Goal: Task Accomplishment & Management: Manage account settings

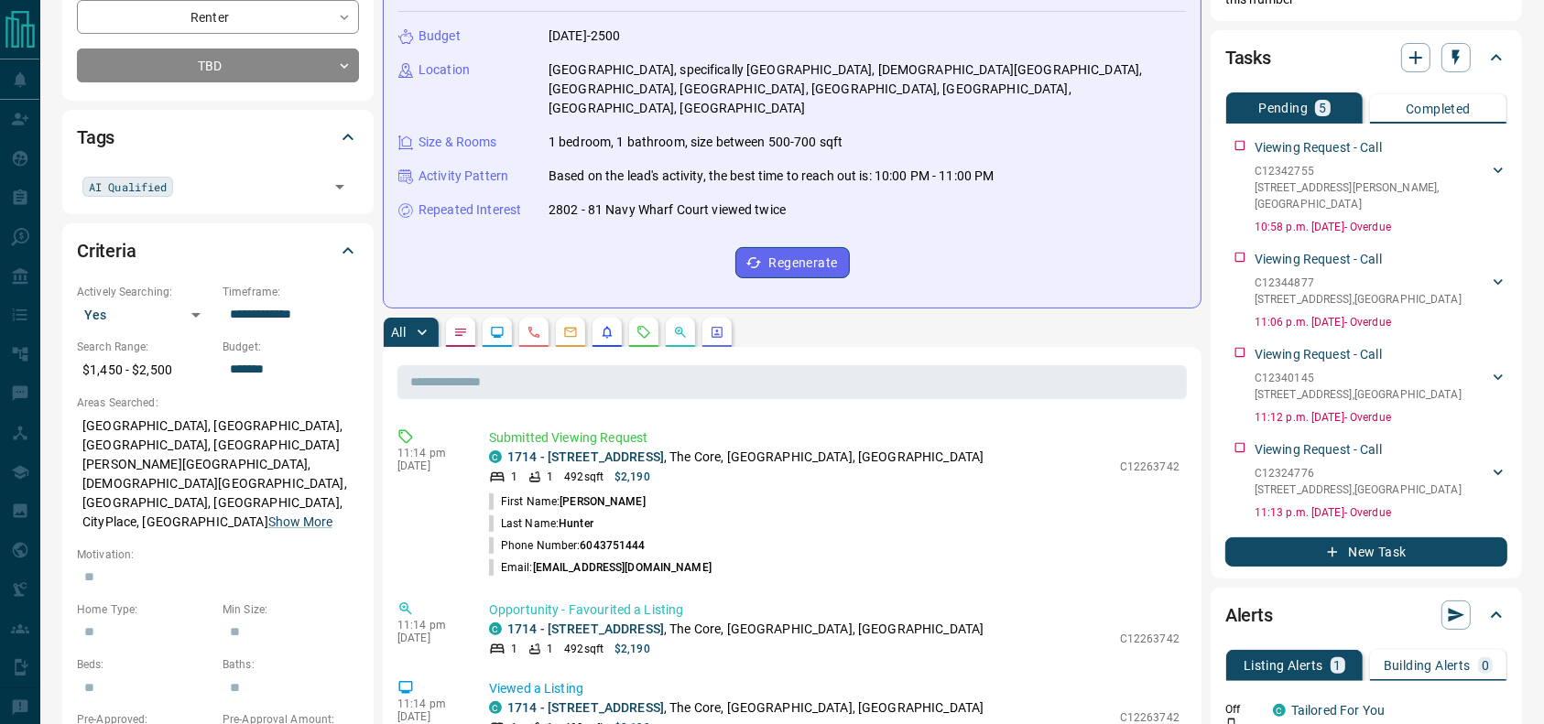
scroll to position [300, 0]
drag, startPoint x: 804, startPoint y: 441, endPoint x: 753, endPoint y: 428, distance: 52.8
click at [753, 447] on p "1714 - [STREET_ADDRESS]" at bounding box center [745, 456] width 476 height 19
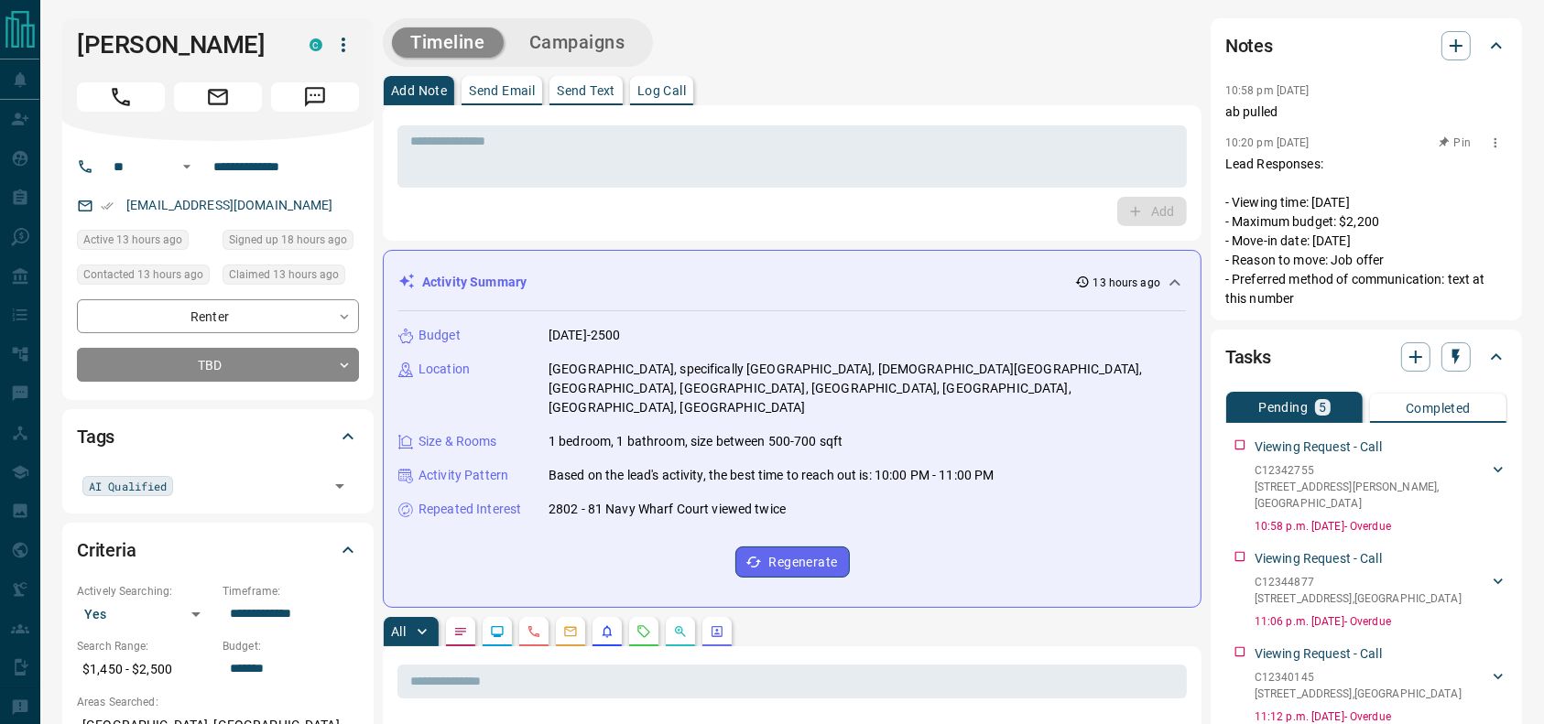
click at [1378, 156] on p "Lead Responses: - Viewing time: [DATE] - Maximum budget: $2,200 - Move-in date:…" at bounding box center [1366, 232] width 282 height 154
click at [904, 197] on div "Add" at bounding box center [791, 211] width 789 height 29
click at [901, 189] on div "* ​ Add" at bounding box center [791, 173] width 789 height 106
click at [903, 174] on div "* ​" at bounding box center [791, 156] width 789 height 62
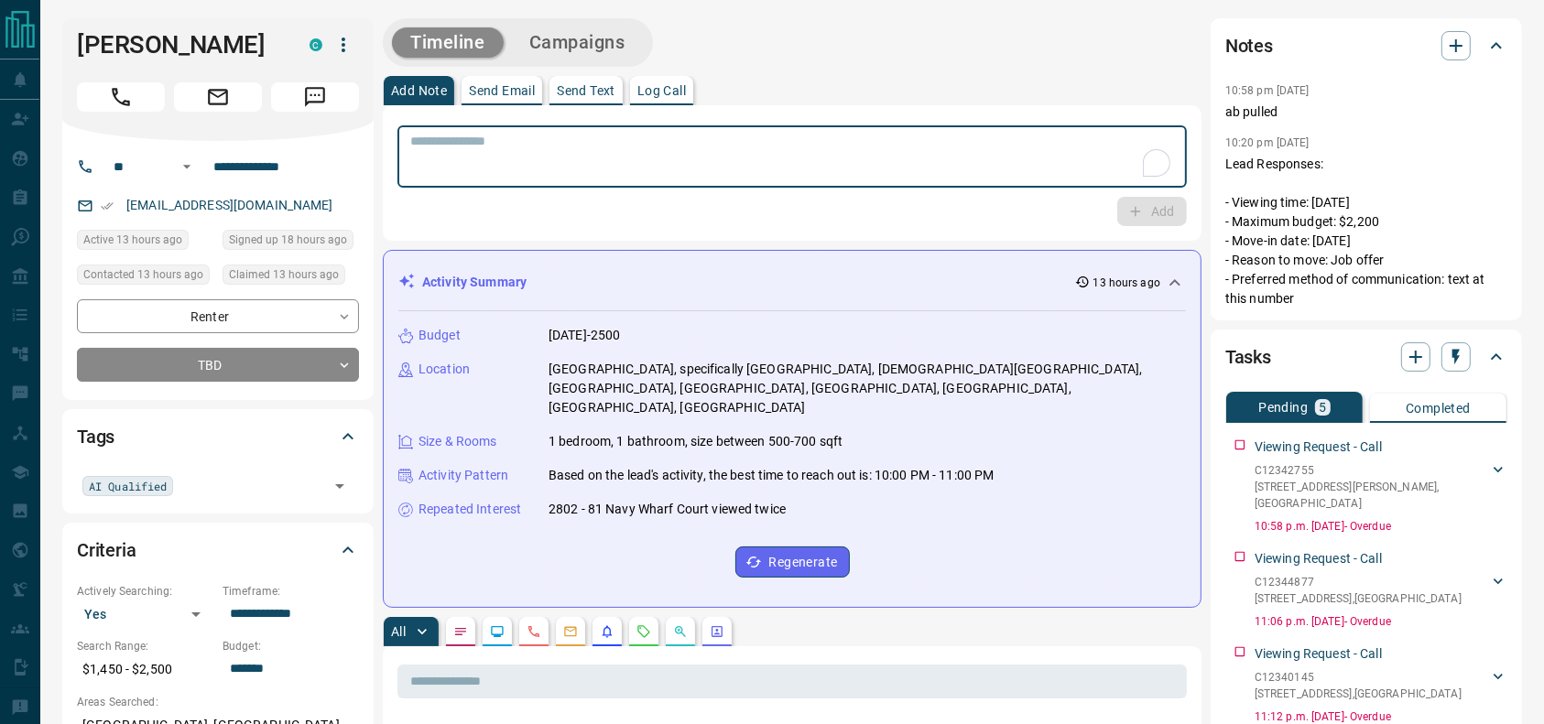
click at [903, 173] on textarea "To enrich screen reader interactions, please activate Accessibility in Grammarl…" at bounding box center [792, 157] width 764 height 47
type textarea "**********"
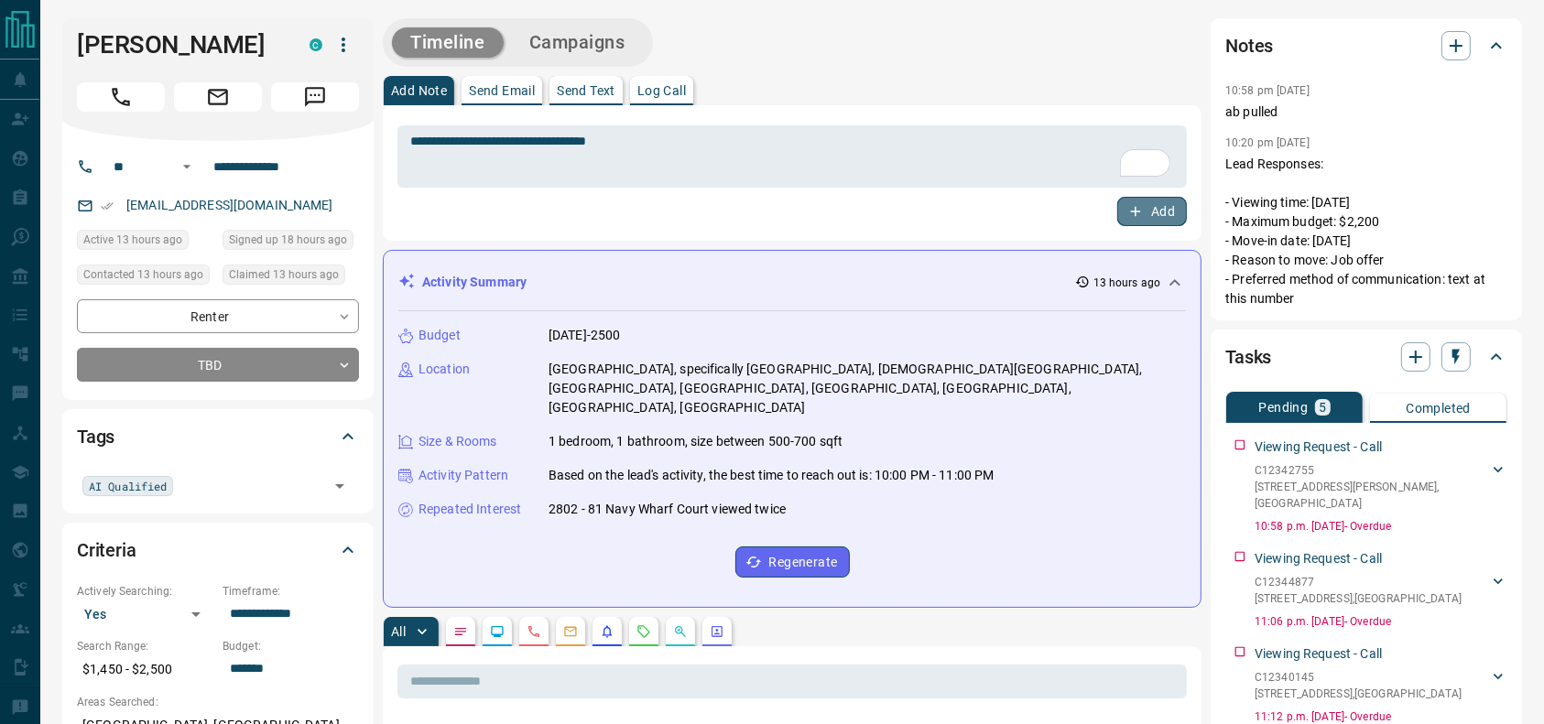
click at [1123, 217] on button "Add" at bounding box center [1152, 211] width 70 height 29
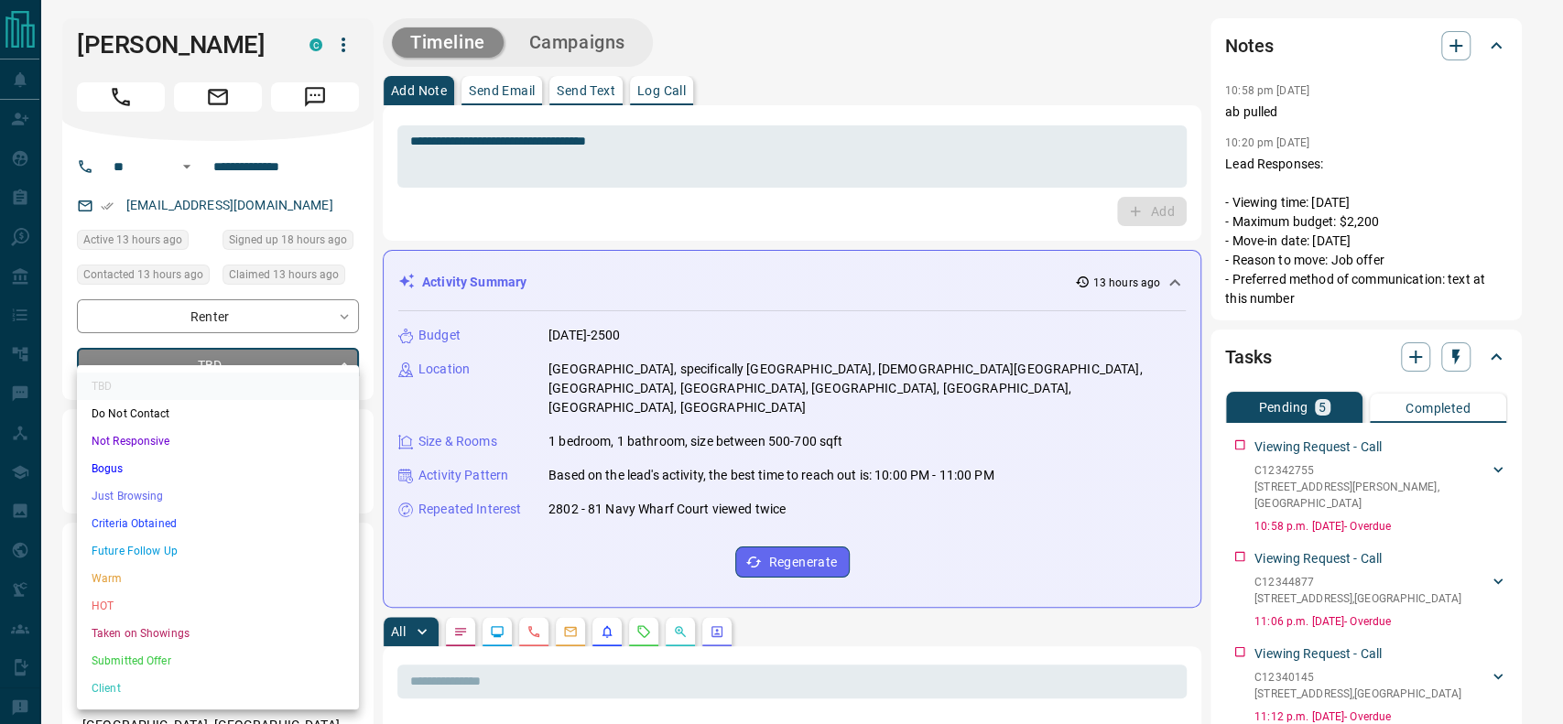
drag, startPoint x: 290, startPoint y: 354, endPoint x: 263, endPoint y: 388, distance: 43.6
click at [192, 464] on li "Bogus" at bounding box center [218, 468] width 282 height 27
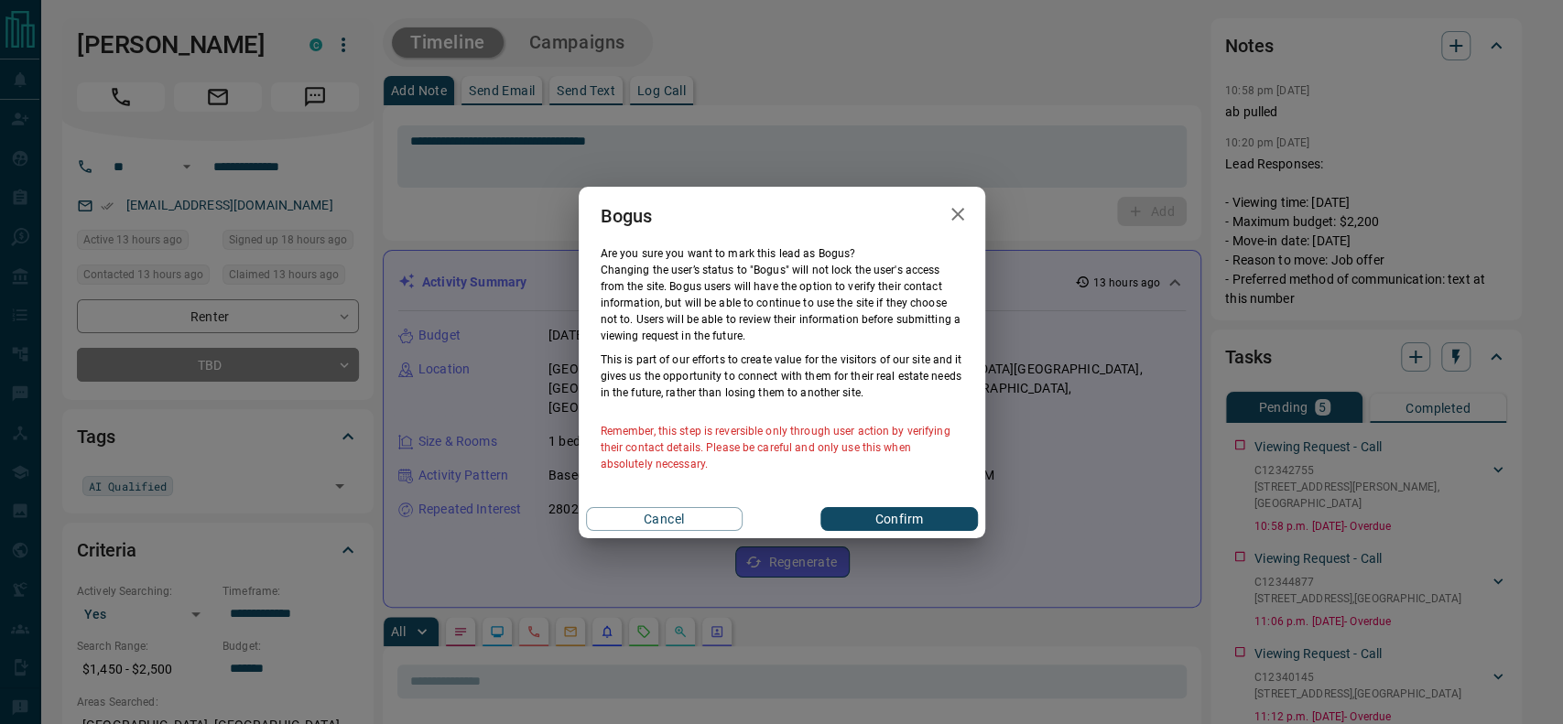
click at [192, 464] on div "Bogus Are you sure you want to mark this lead as [PERSON_NAME] ? Changing the u…" at bounding box center [781, 362] width 1563 height 724
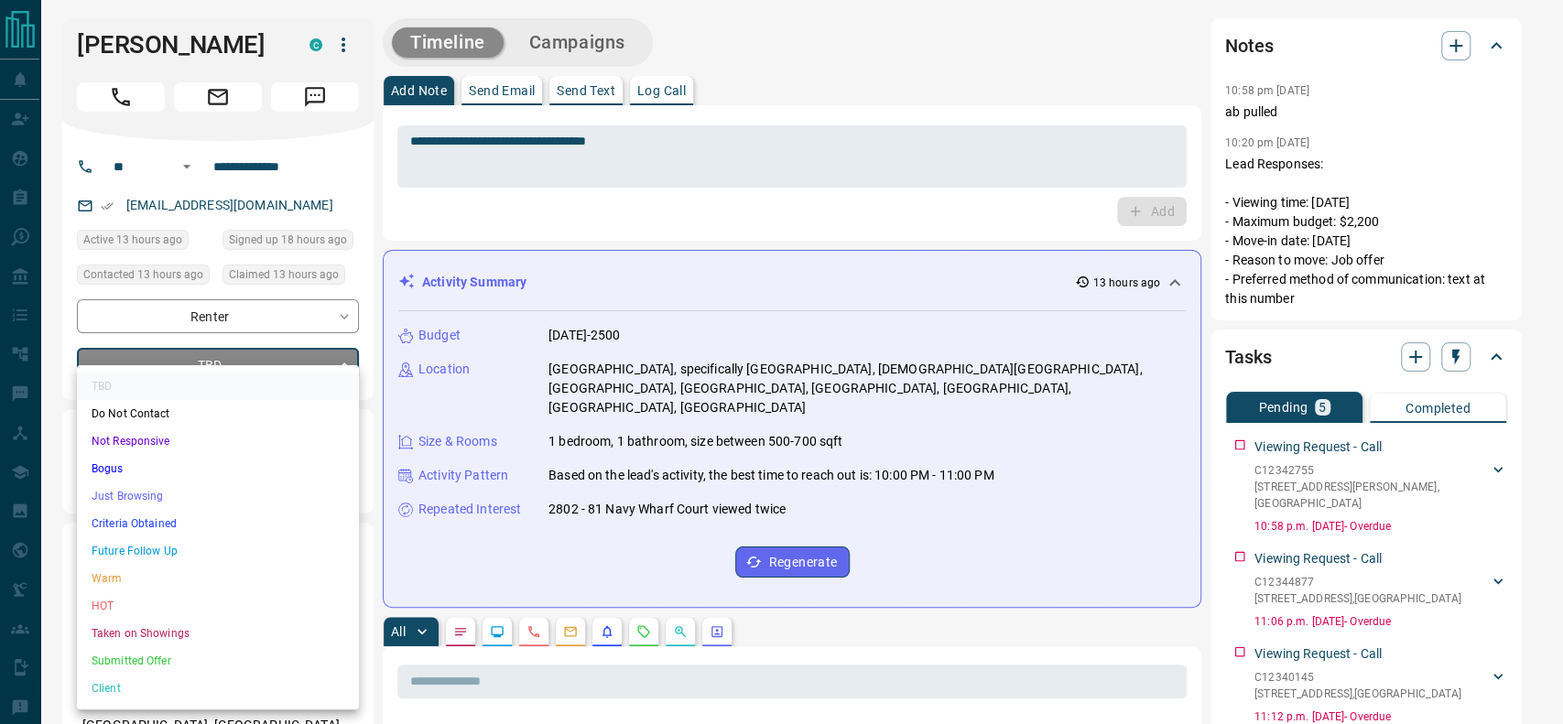
click at [172, 487] on li "Just Browsing" at bounding box center [218, 495] width 282 height 27
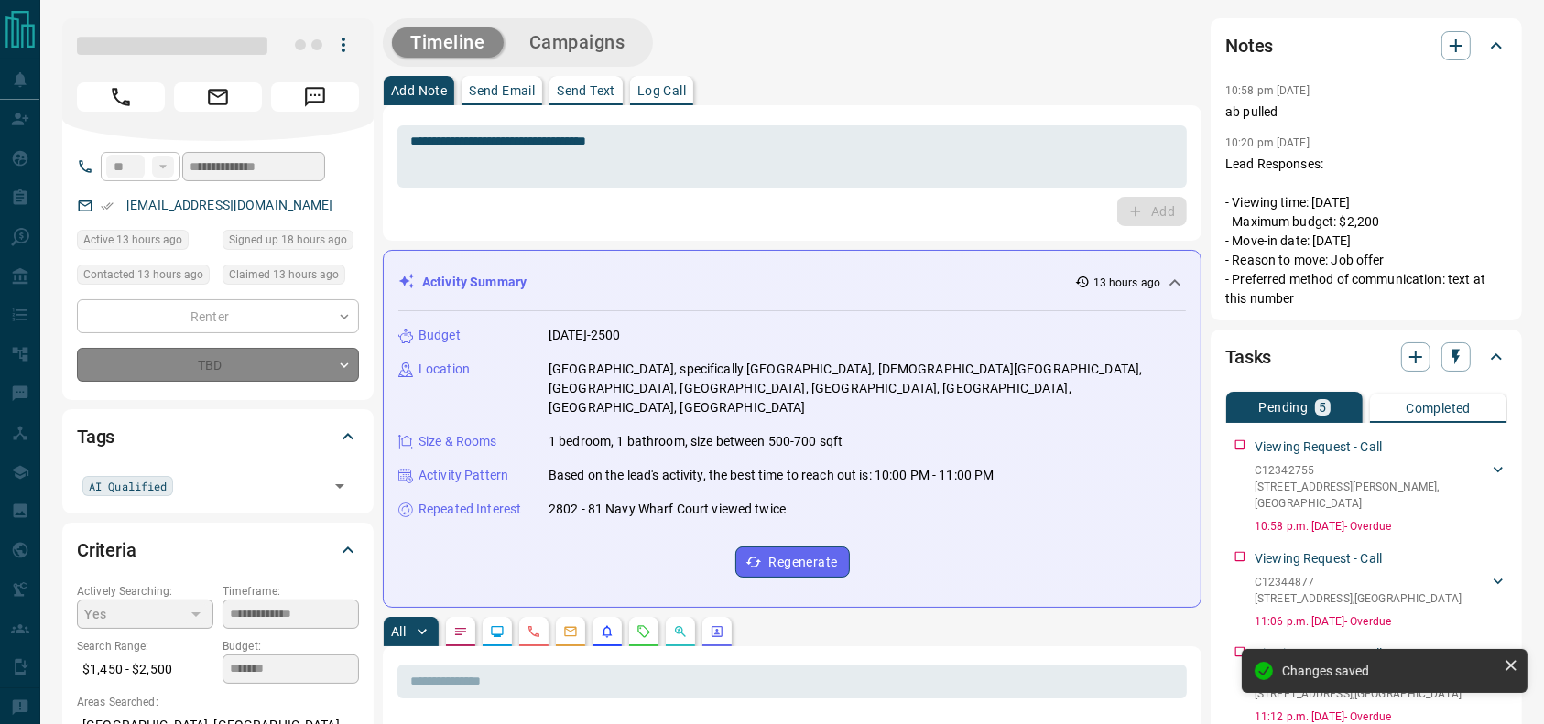
type input "*"
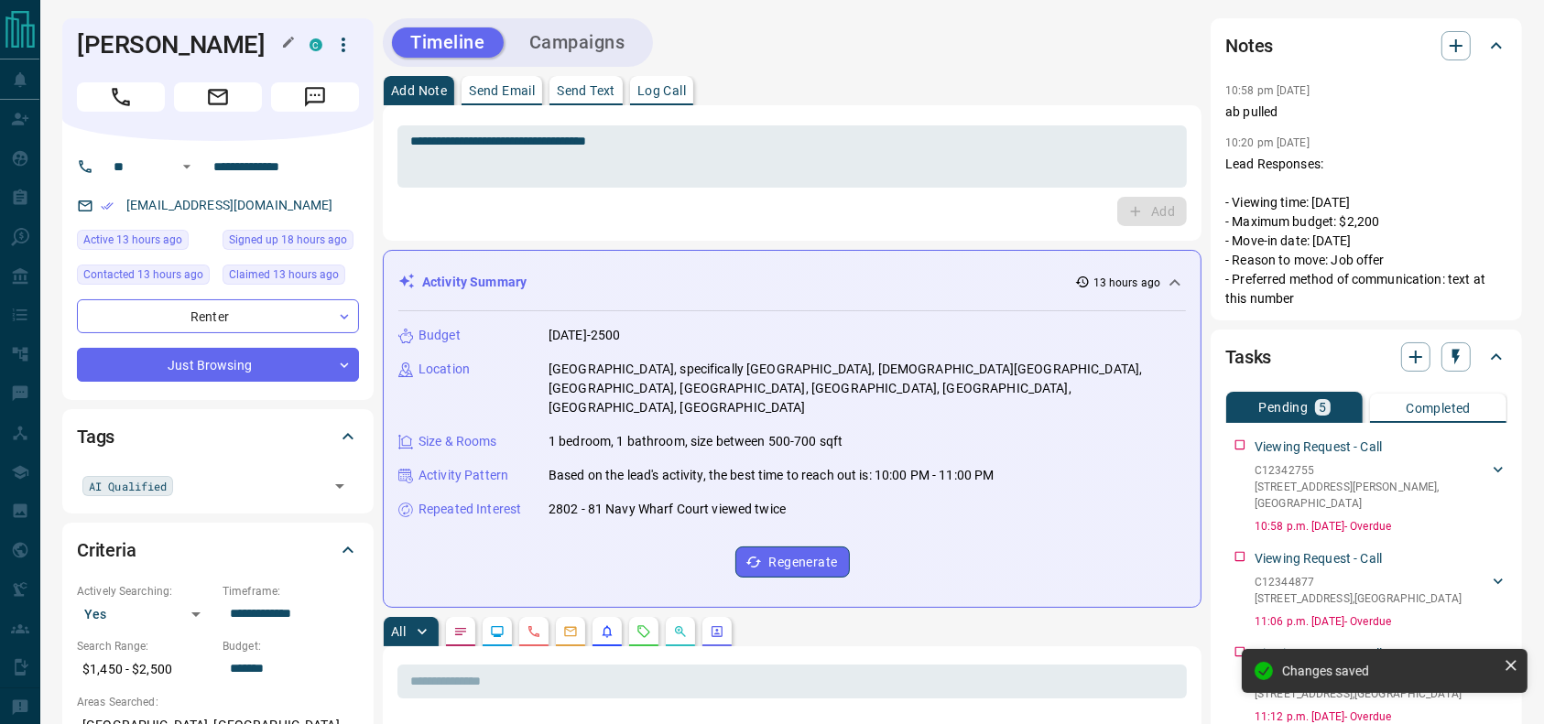
click at [190, 59] on h1 "[PERSON_NAME]" at bounding box center [179, 44] width 205 height 29
copy div "[PERSON_NAME]"
click at [294, 172] on input "**********" at bounding box center [277, 166] width 143 height 29
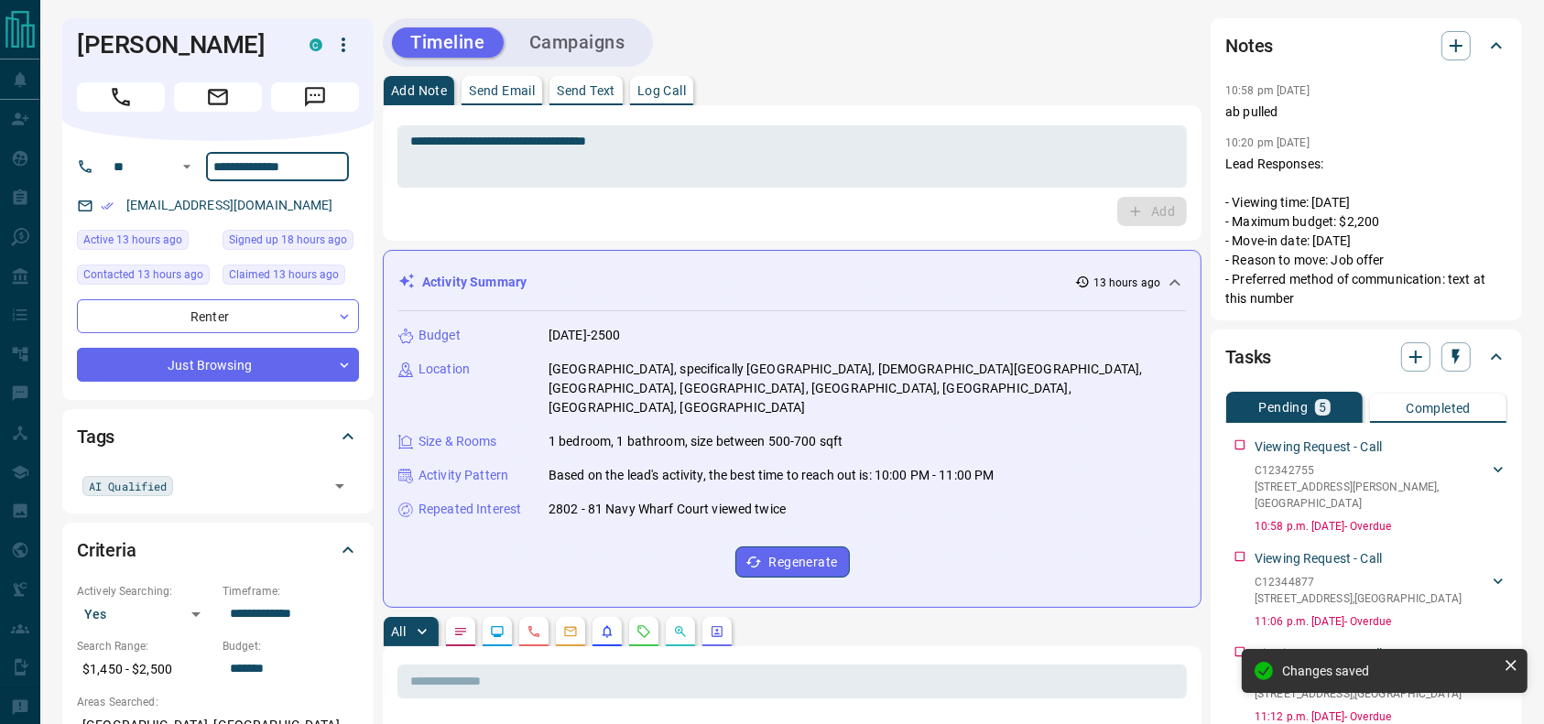
click at [294, 172] on input "**********" at bounding box center [277, 166] width 143 height 29
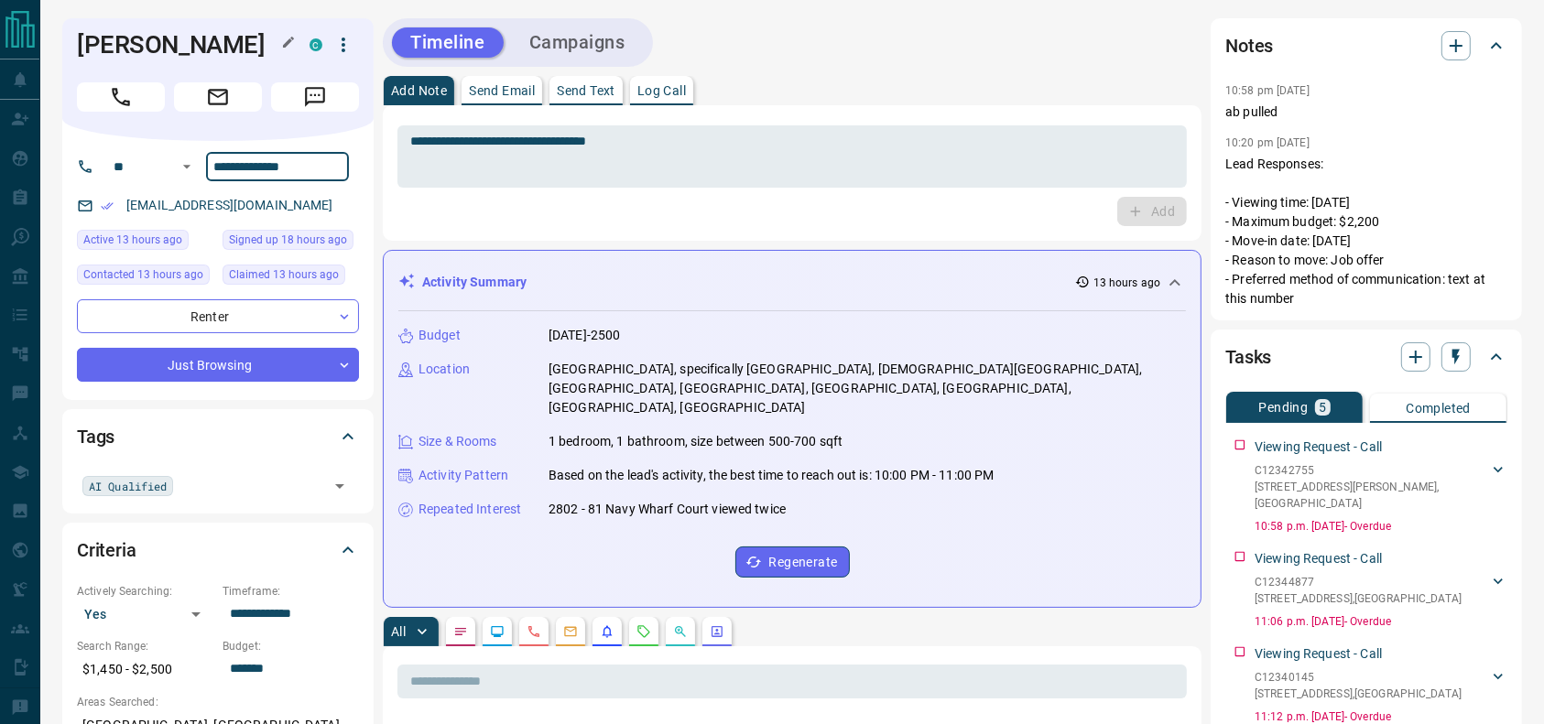
click at [194, 38] on h1 "[PERSON_NAME]" at bounding box center [179, 44] width 205 height 29
copy div "[PERSON_NAME]"
click at [272, 172] on input "**********" at bounding box center [277, 166] width 143 height 29
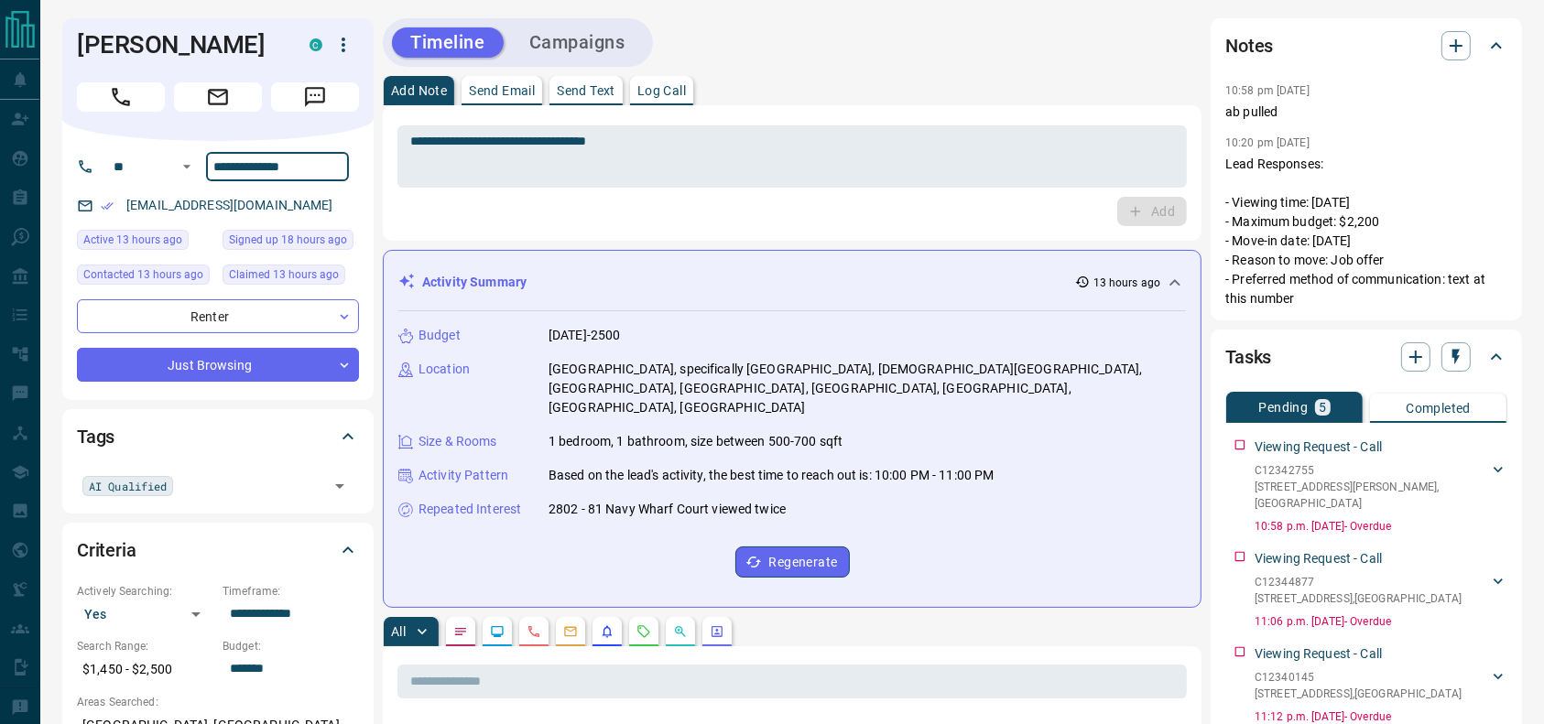
click at [272, 172] on input "**********" at bounding box center [277, 166] width 143 height 29
click at [798, 156] on textarea "**********" at bounding box center [792, 157] width 764 height 47
drag, startPoint x: 253, startPoint y: 208, endPoint x: 95, endPoint y: 204, distance: 157.5
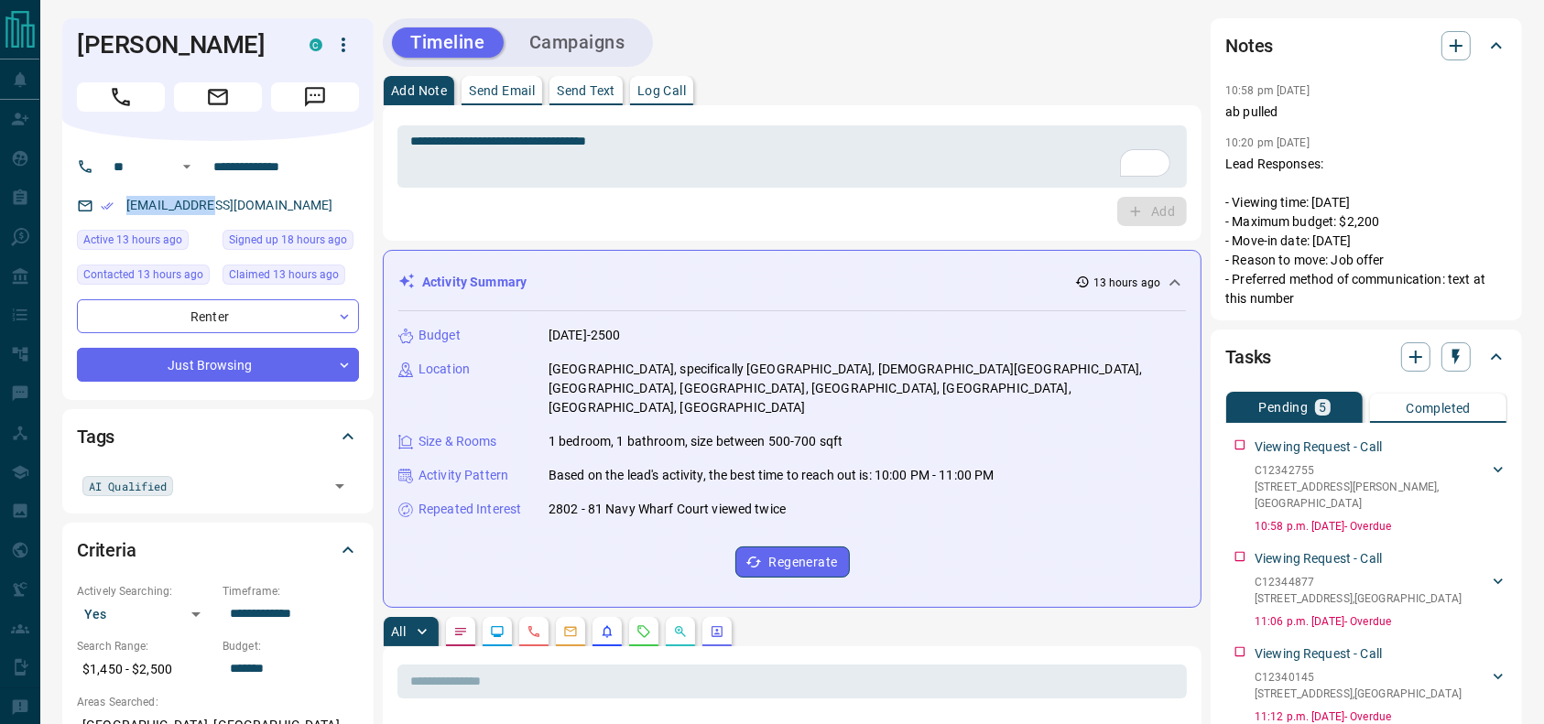
click at [95, 204] on div "[EMAIL_ADDRESS][DOMAIN_NAME]" at bounding box center [218, 205] width 282 height 30
copy link "[EMAIL_ADDRESS][DOMAIN_NAME]"
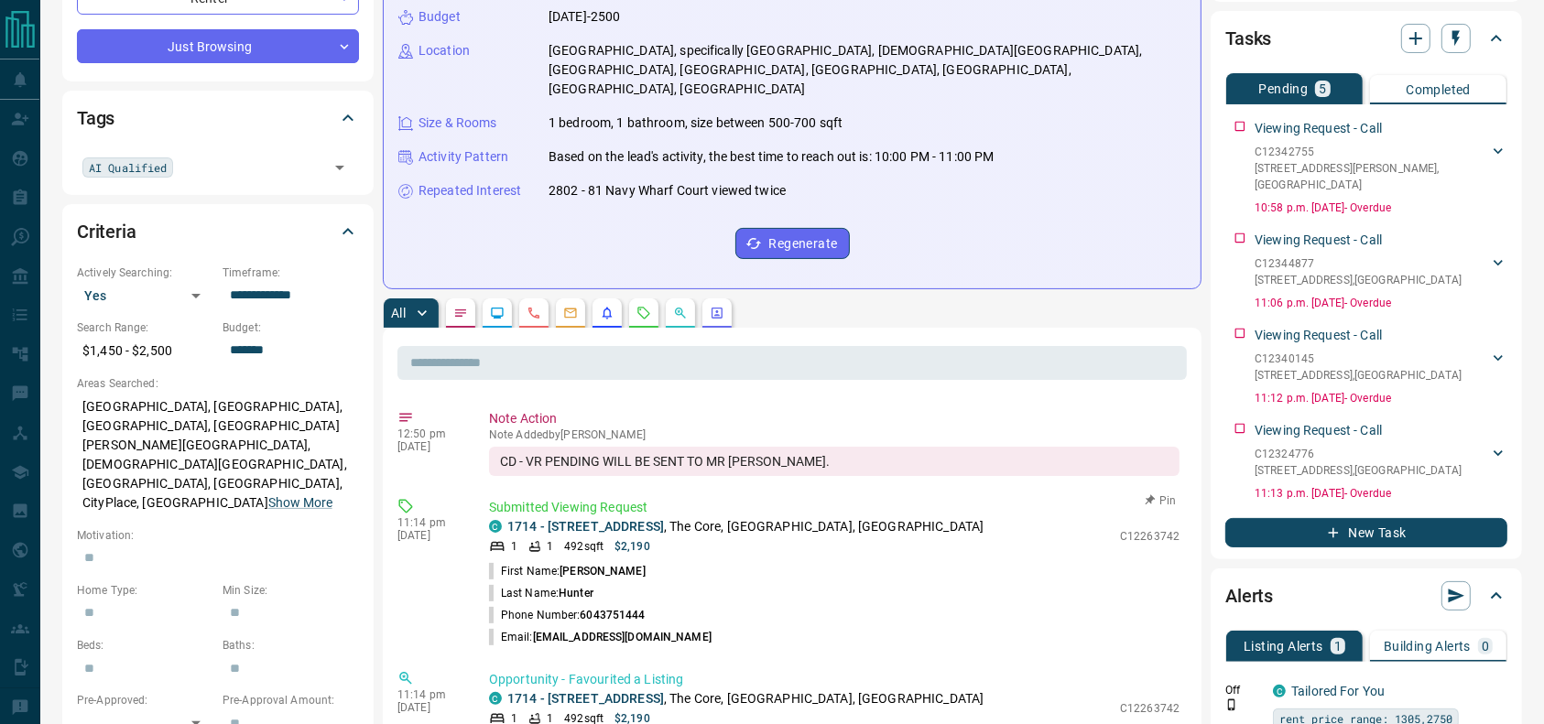
scroll to position [320, 0]
click at [767, 537] on div "1 1 492 sqft $2,190" at bounding box center [800, 545] width 622 height 16
click at [765, 516] on p "1714 - [STREET_ADDRESS]" at bounding box center [745, 525] width 476 height 19
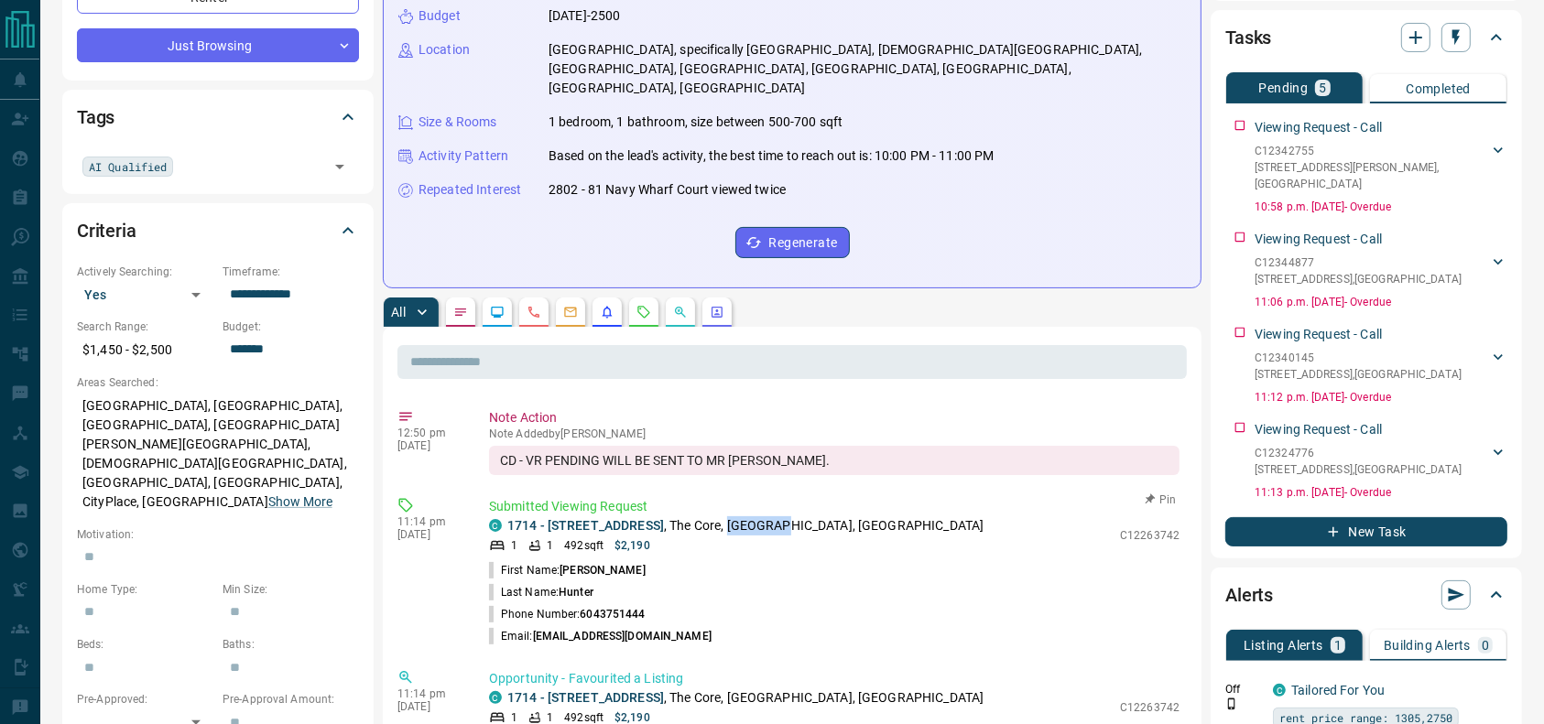
click at [765, 516] on p "1714 - [STREET_ADDRESS]" at bounding box center [745, 525] width 476 height 19
copy div "1714 - [STREET_ADDRESS]"
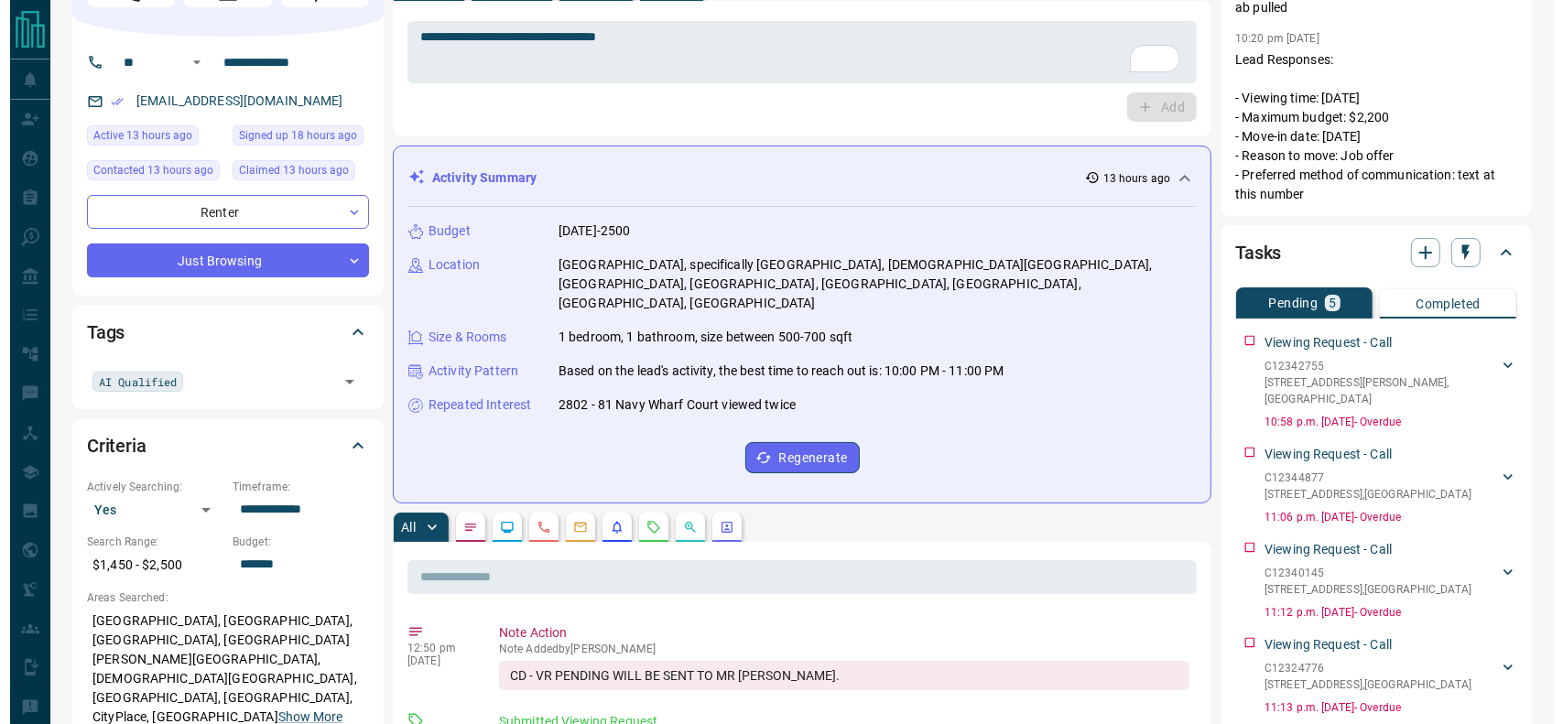
scroll to position [0, 0]
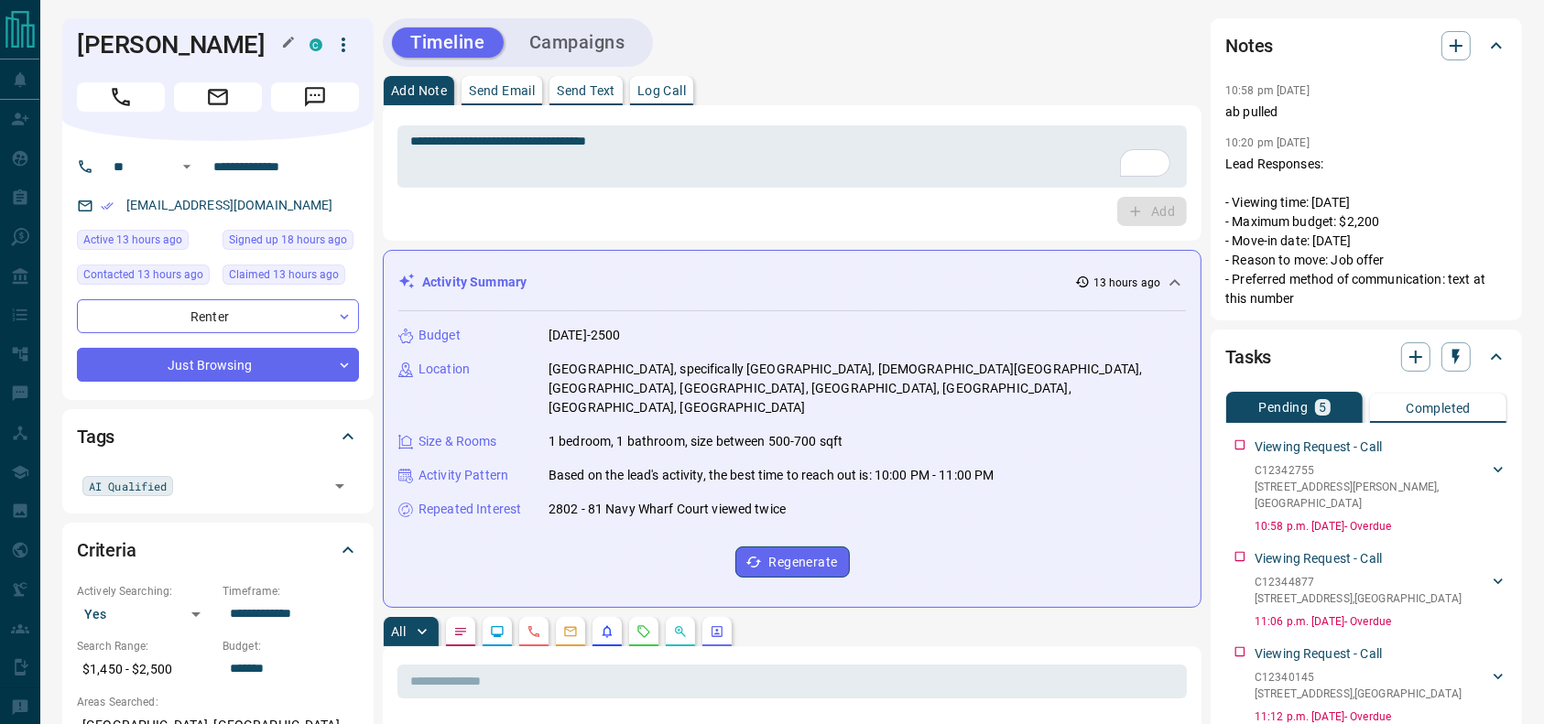
click at [232, 40] on h1 "[PERSON_NAME]" at bounding box center [179, 44] width 205 height 29
copy div "[PERSON_NAME]"
click at [332, 49] on button "button" at bounding box center [343, 44] width 31 height 31
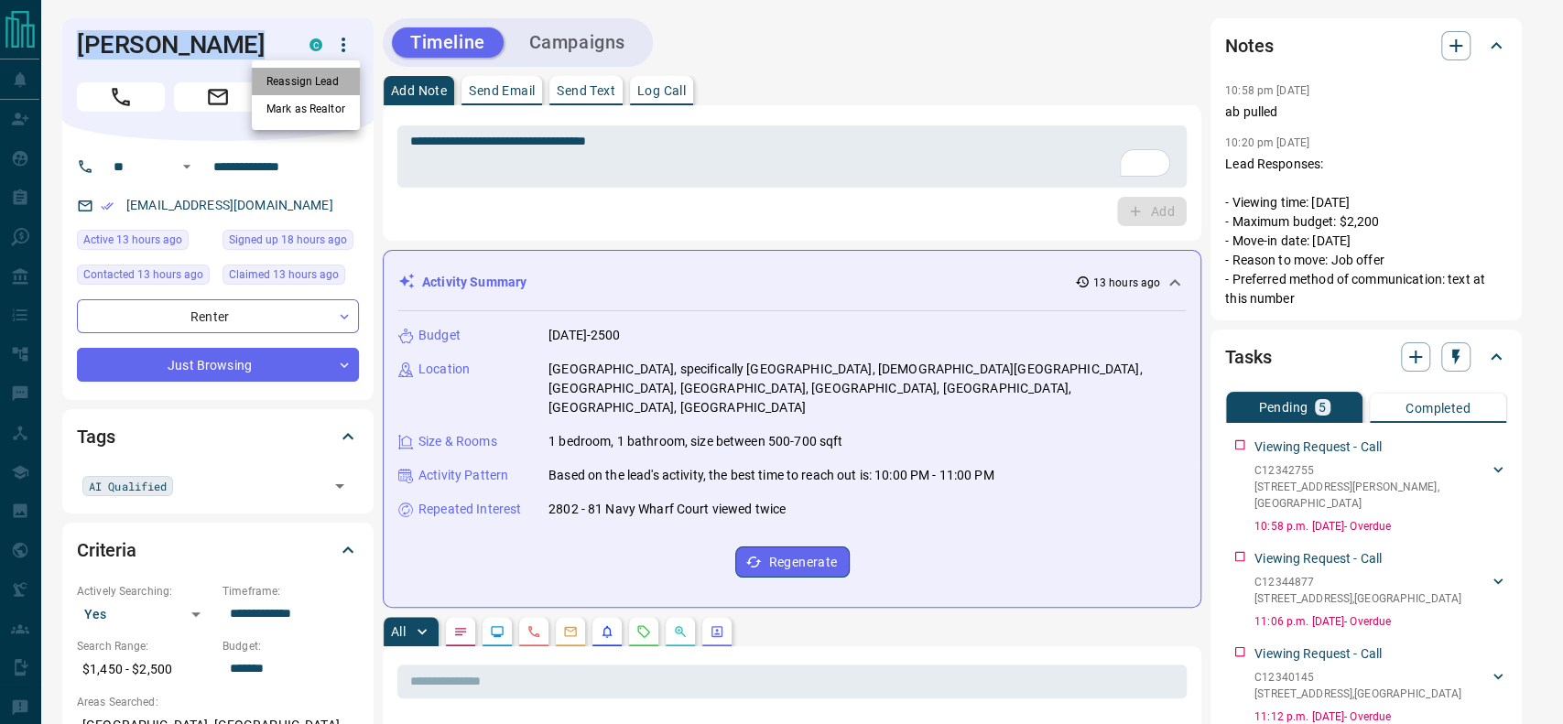
click at [289, 69] on li "Reassign Lead" at bounding box center [306, 81] width 108 height 27
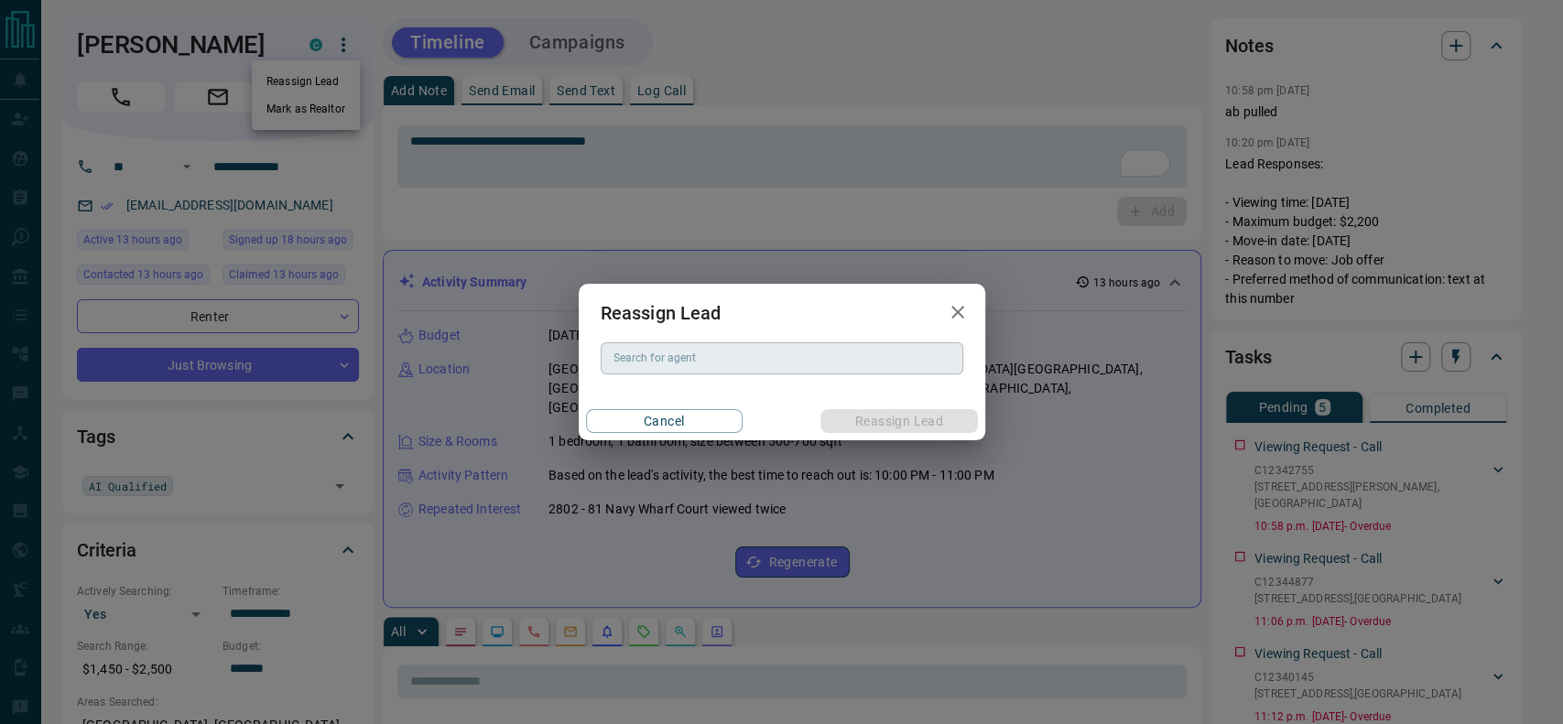
click at [689, 359] on input "Search for agent" at bounding box center [780, 358] width 349 height 20
click at [696, 386] on li "[PERSON_NAME]" at bounding box center [781, 395] width 363 height 27
type input "********"
click at [872, 426] on button "Reassign Lead" at bounding box center [898, 421] width 157 height 24
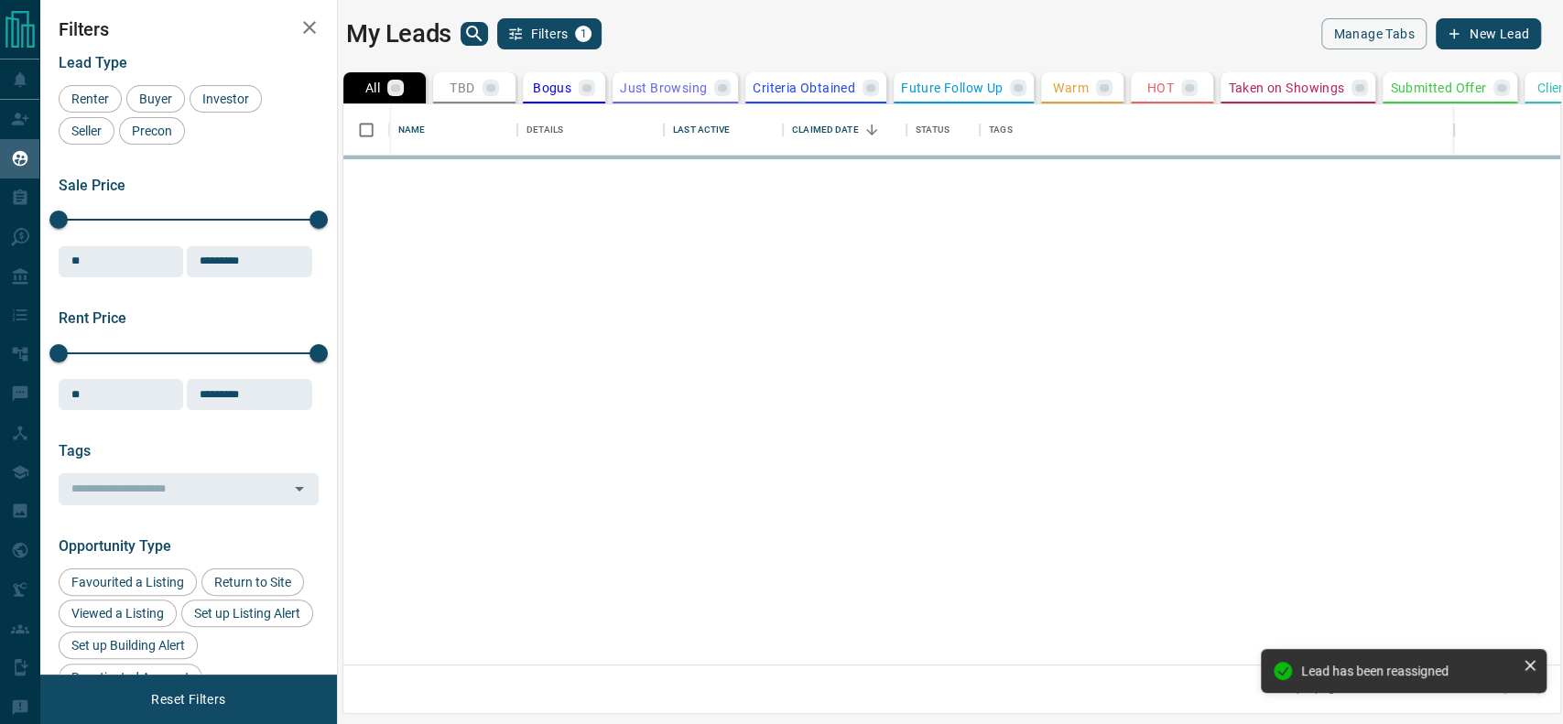
scroll to position [542, 1198]
